Goal: Transaction & Acquisition: Purchase product/service

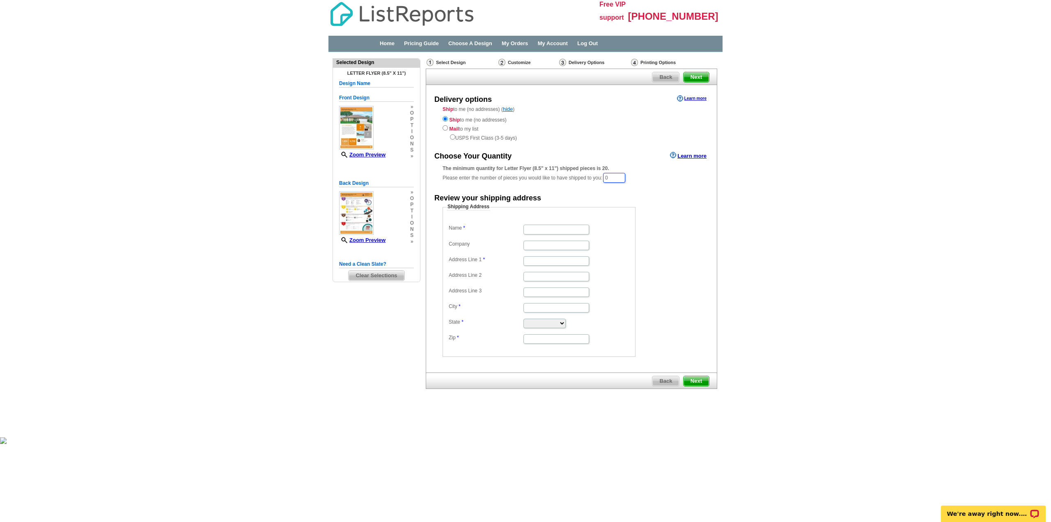
drag, startPoint x: 615, startPoint y: 177, endPoint x: 605, endPoint y: 178, distance: 10.3
click at [605, 178] on div "The minimum quantity for Letter Flyer (8.5" x 11") shipped pieces is 20. Please…" at bounding box center [572, 174] width 258 height 19
type input "20"
click at [541, 231] on input "Name" at bounding box center [556, 229] width 66 height 9
type input "r"
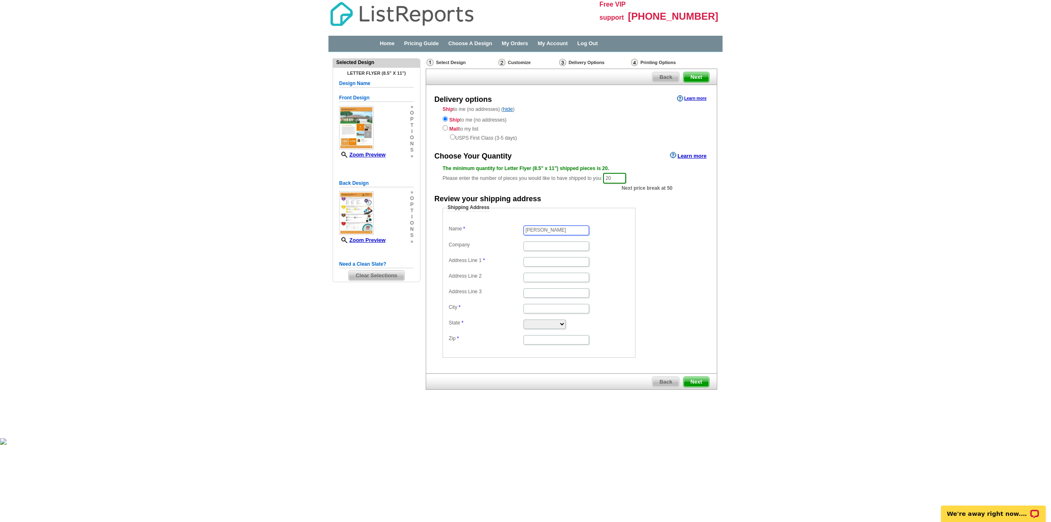
type input "RITA ZARGHAMI"
type input "NEXTHOME PREMIER HOMES REALTY"
type input "7544 FM 1960 RD EAST"
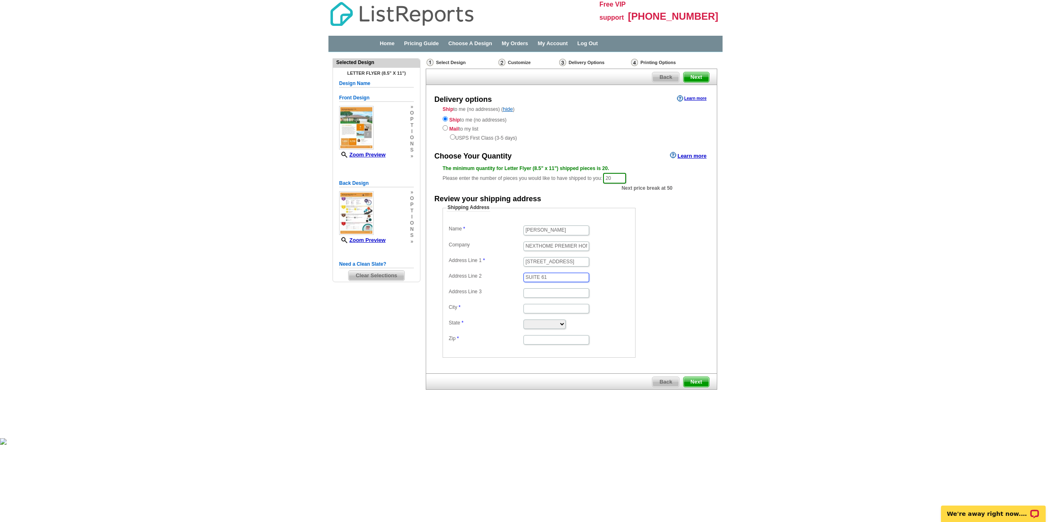
type input "SUITE 61"
type input "HUMBLE"
select select "TX"
type input "77346"
click at [701, 384] on span "Next" at bounding box center [696, 382] width 25 height 10
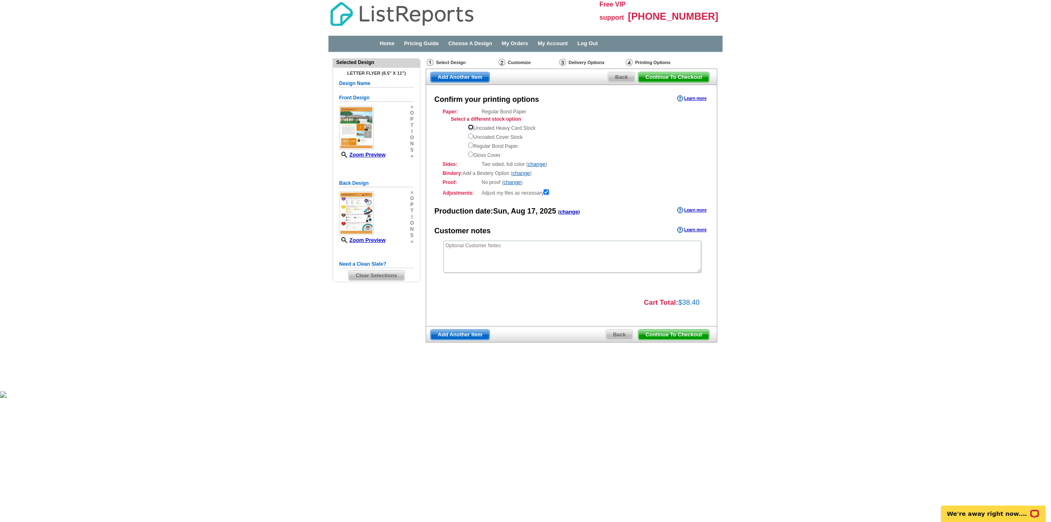
click at [470, 128] on input "radio" at bounding box center [470, 126] width 5 height 5
radio input "true"
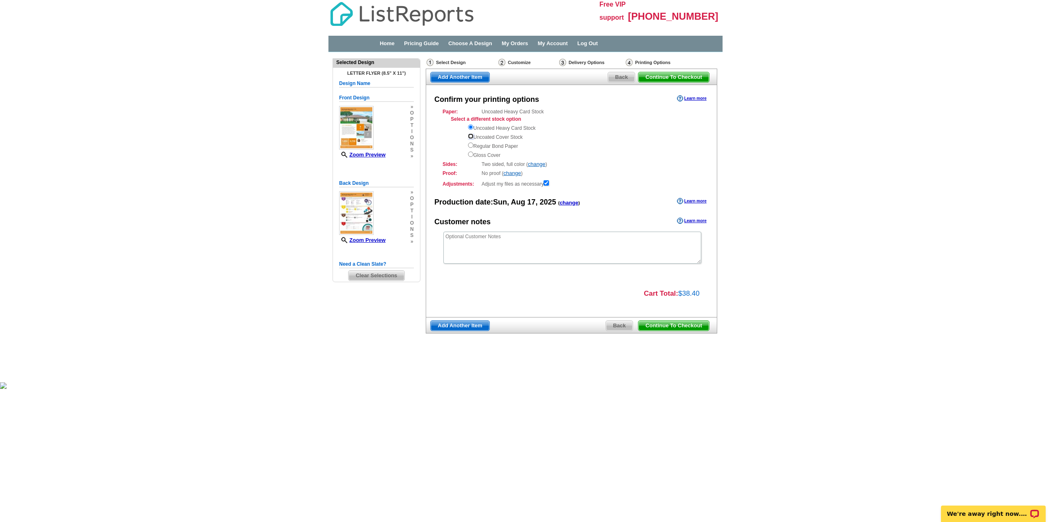
click at [471, 138] on input "radio" at bounding box center [470, 135] width 5 height 5
radio input "true"
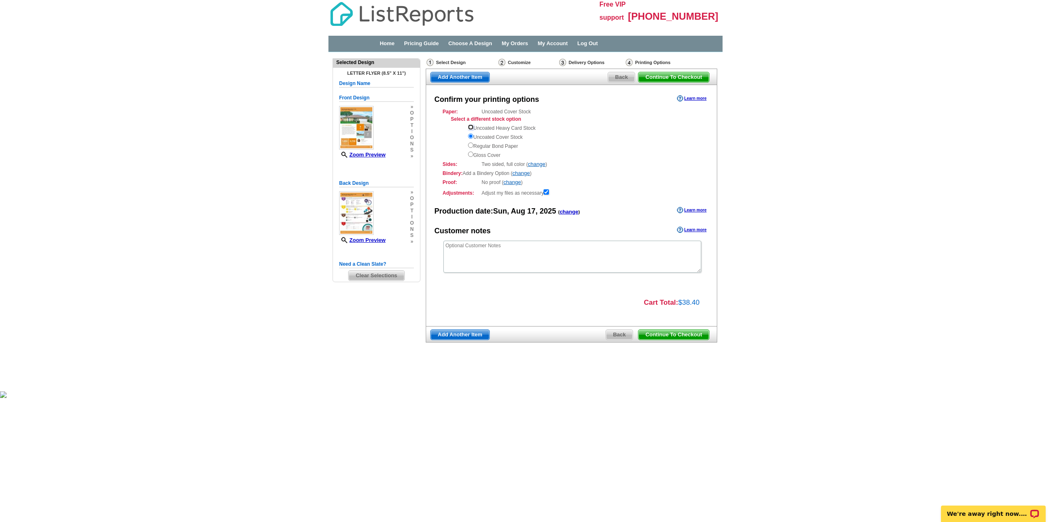
click at [471, 128] on input "radio" at bounding box center [470, 126] width 5 height 5
radio input "true"
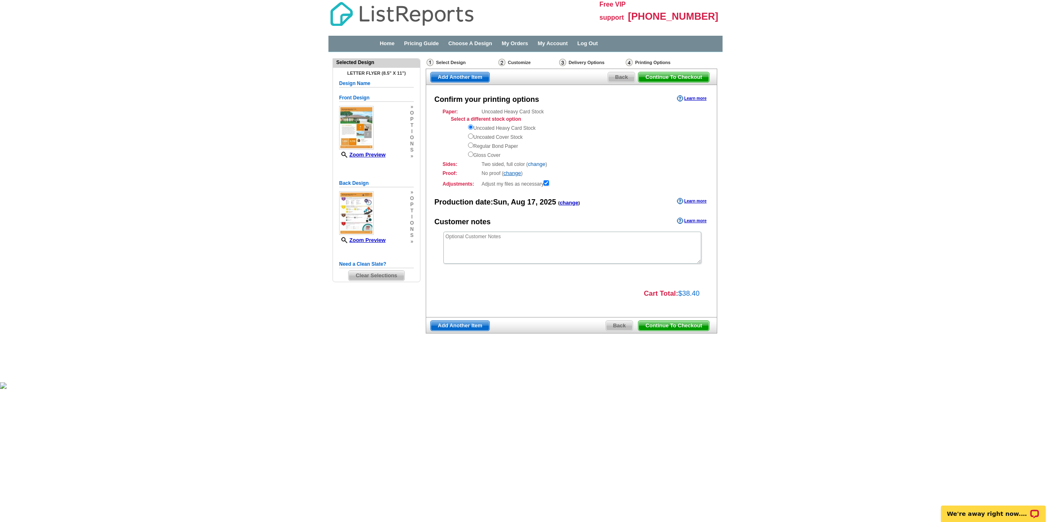
click at [539, 164] on link "change" at bounding box center [537, 164] width 18 height 6
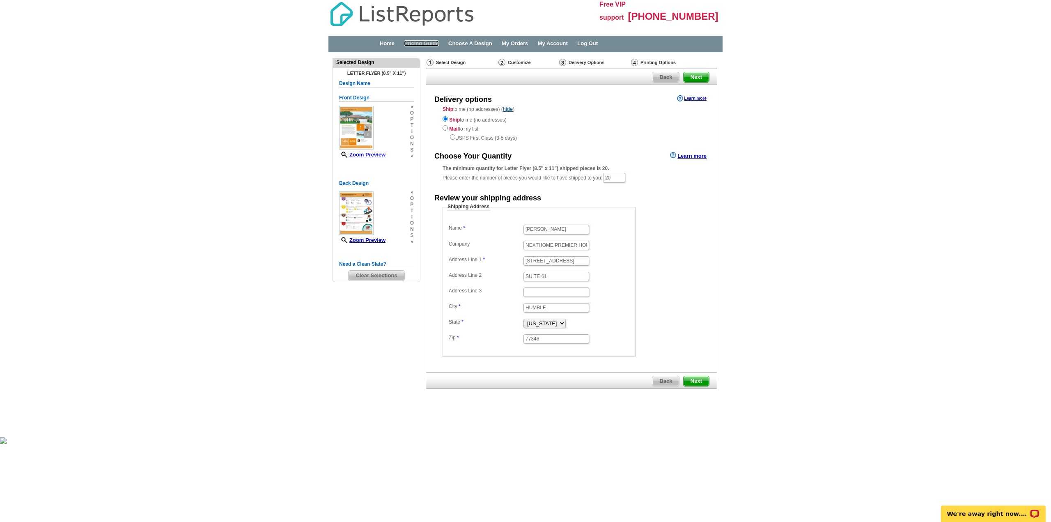
click at [425, 44] on link "Pricing Guide" at bounding box center [421, 43] width 35 height 6
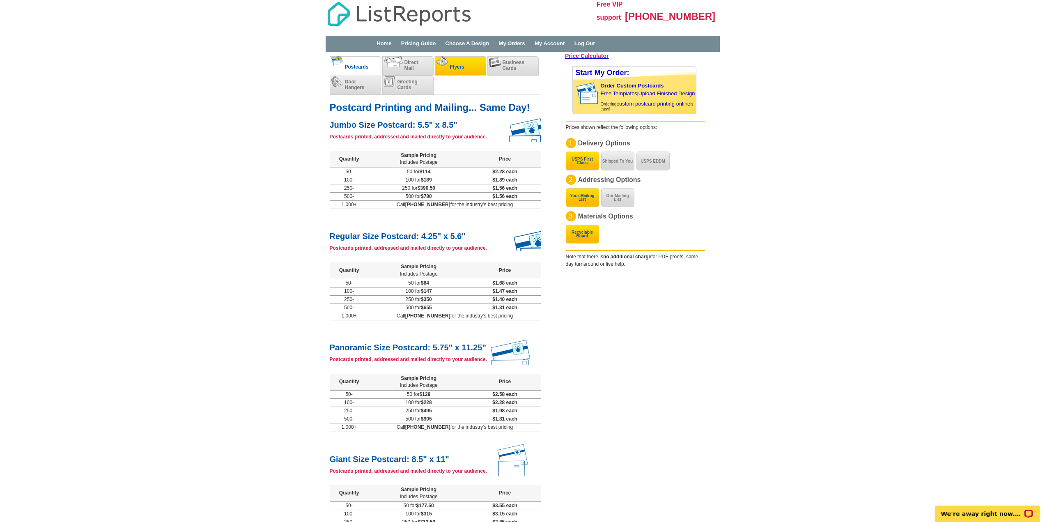
click at [461, 71] on li "Flyers" at bounding box center [460, 65] width 51 height 19
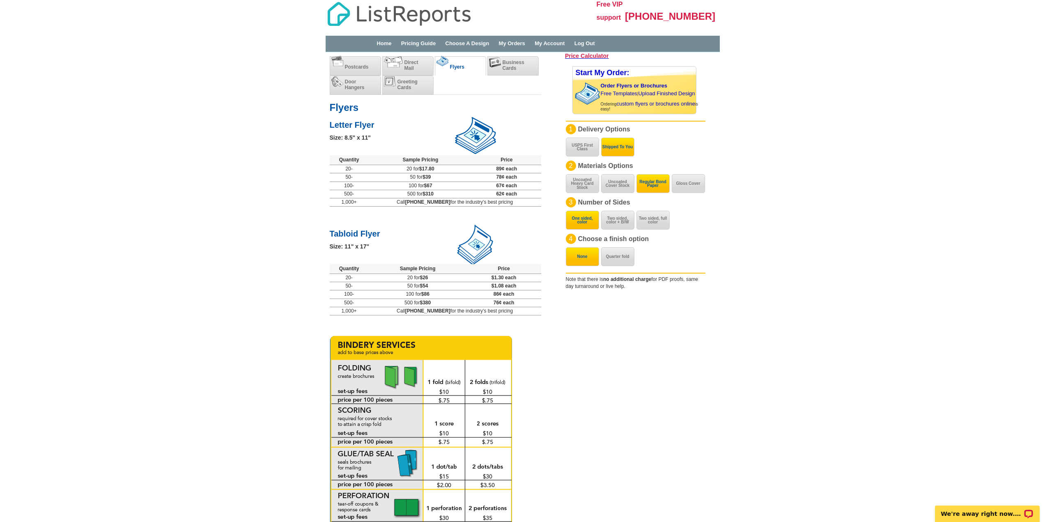
click at [376, 375] on img at bounding box center [421, 433] width 183 height 195
click at [394, 376] on img at bounding box center [421, 433] width 183 height 195
click at [360, 381] on img at bounding box center [421, 433] width 183 height 195
click at [365, 347] on img at bounding box center [421, 433] width 183 height 195
click at [381, 43] on link "Home" at bounding box center [383, 43] width 15 height 6
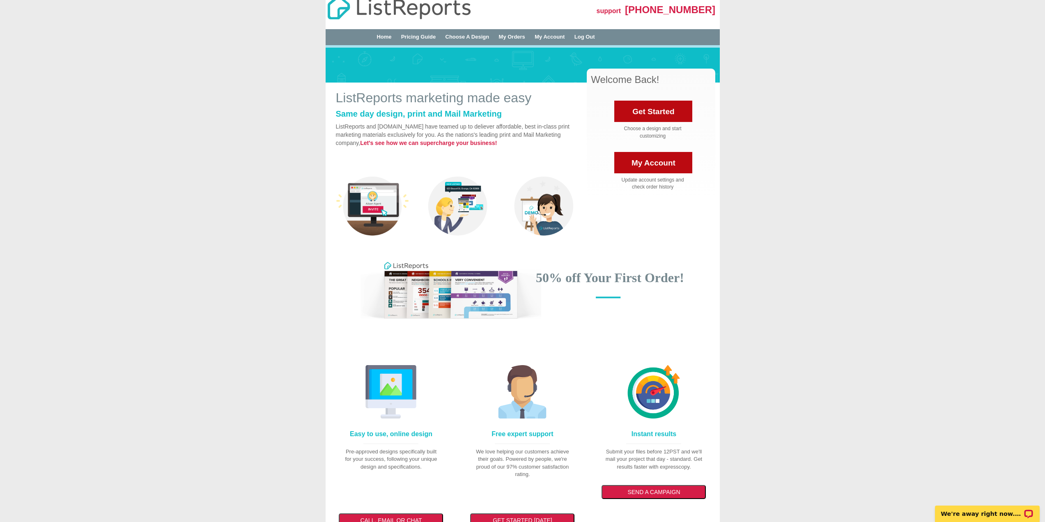
scroll to position [246, 0]
